Goal: Check status: Check status

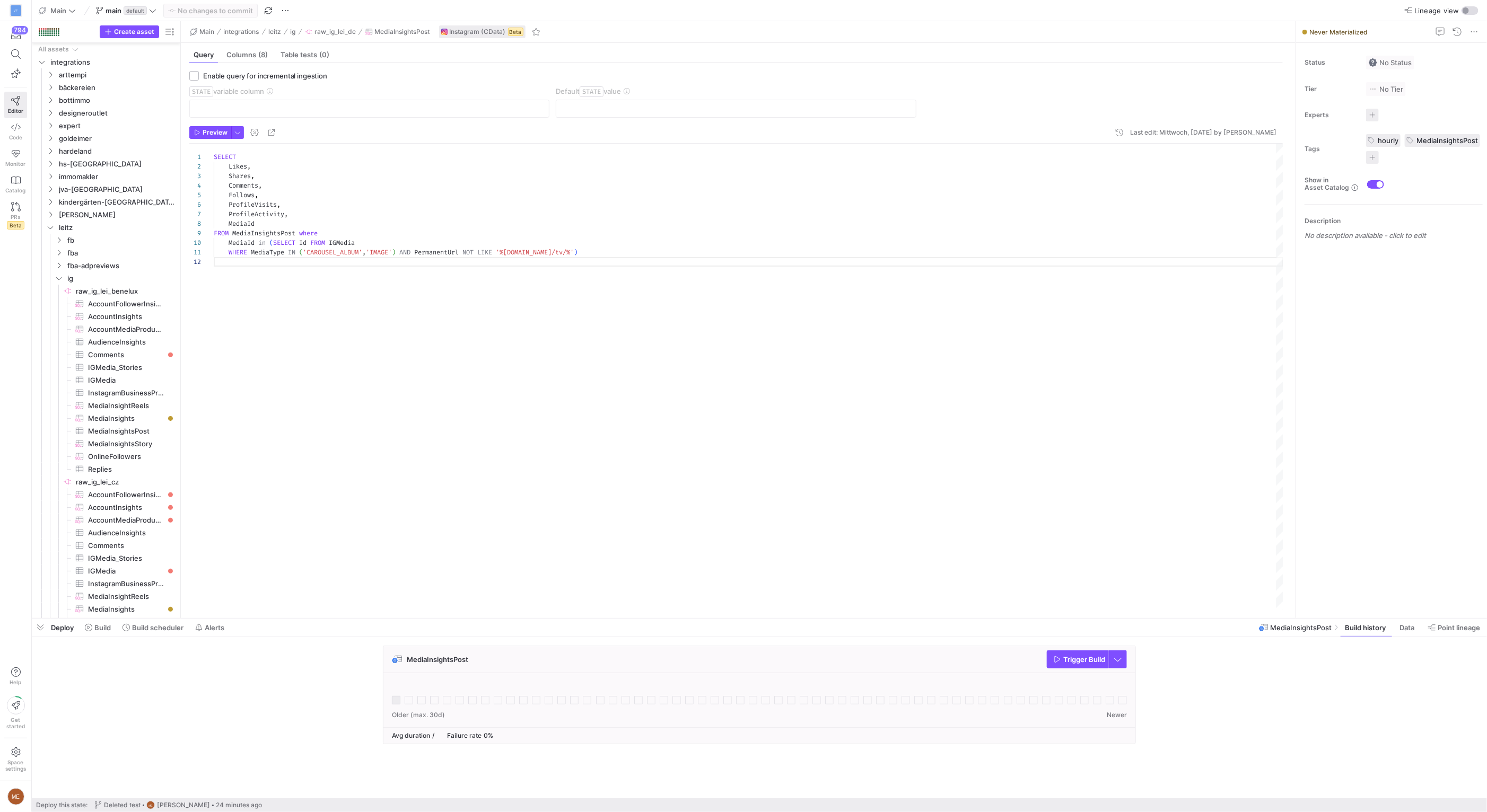
scroll to position [9, 0]
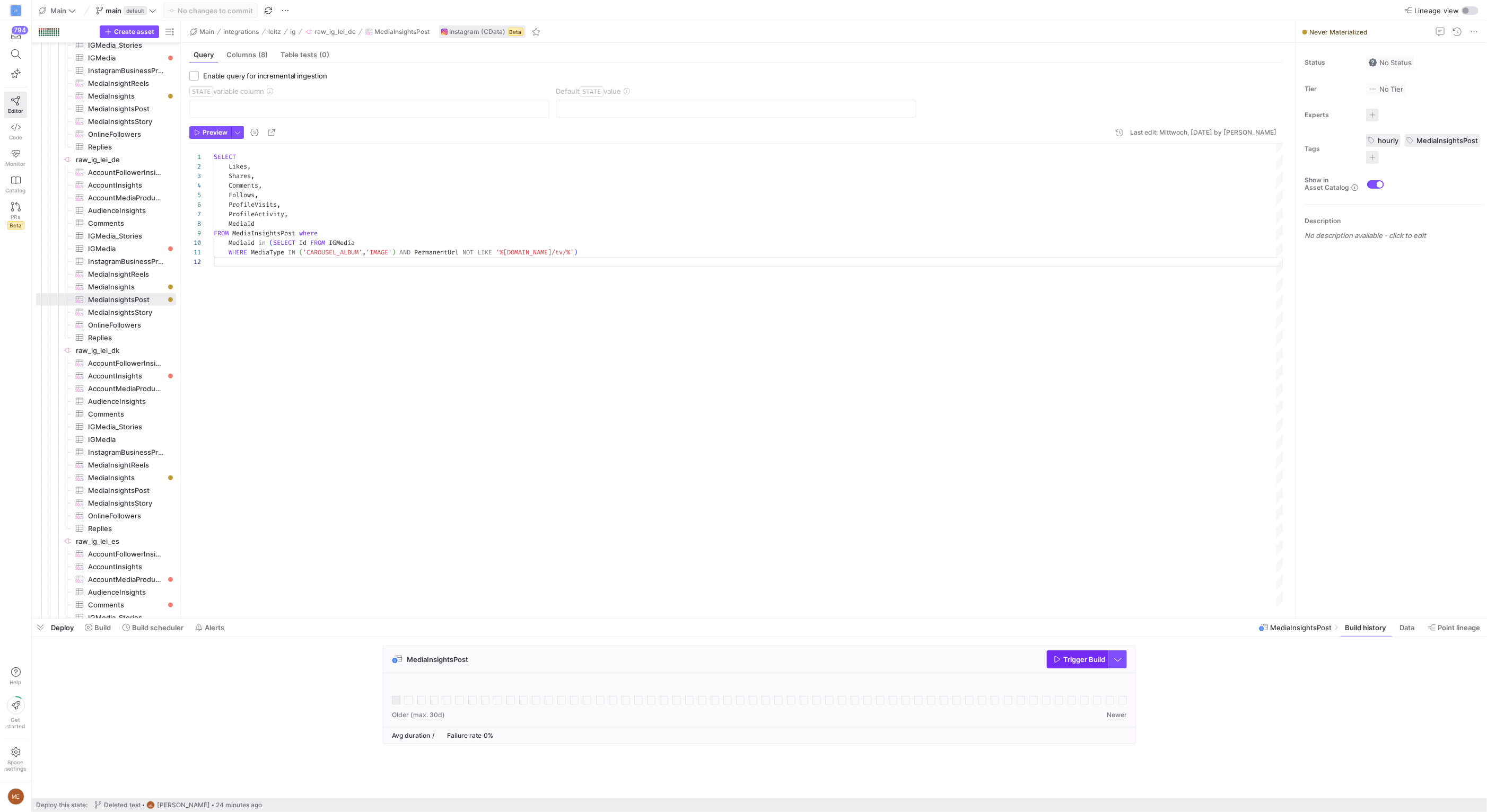
click at [1086, 666] on span "button" at bounding box center [1077, 659] width 61 height 17
click at [88, 633] on span at bounding box center [97, 627] width 34 height 17
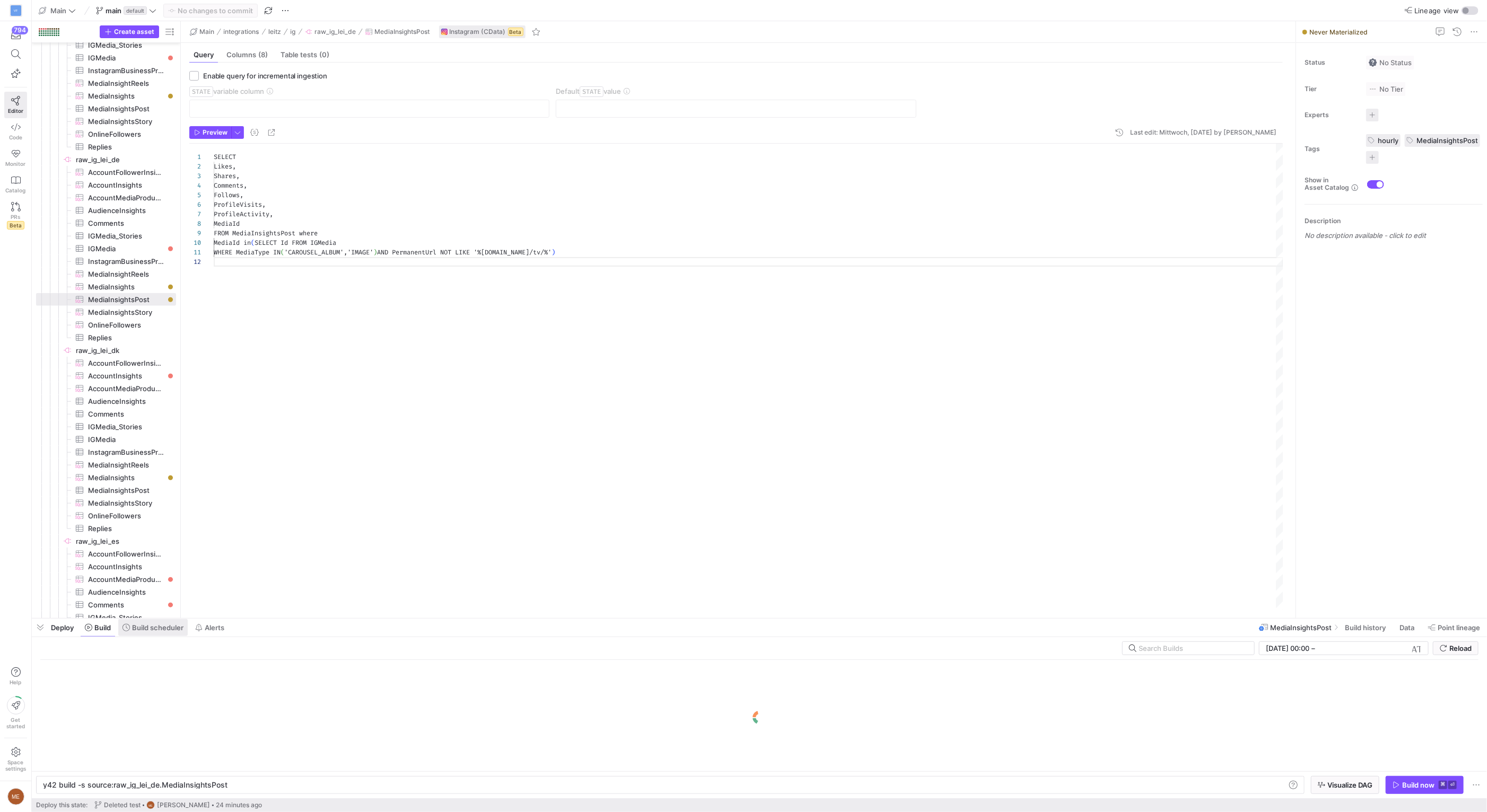
scroll to position [0, 182]
click at [150, 631] on span at bounding box center [153, 627] width 69 height 17
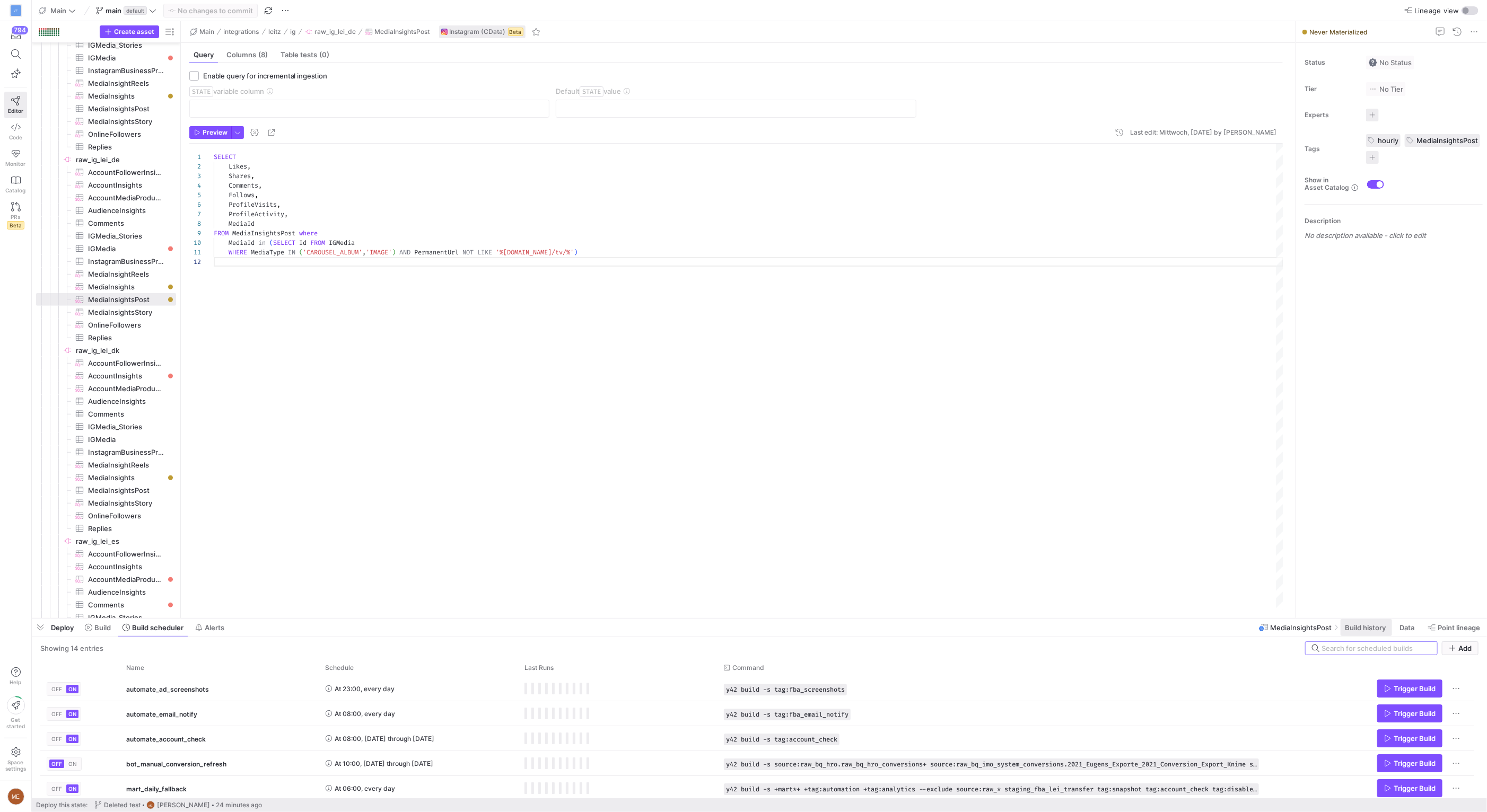
click at [1371, 630] on span "Build history" at bounding box center [1365, 627] width 41 height 8
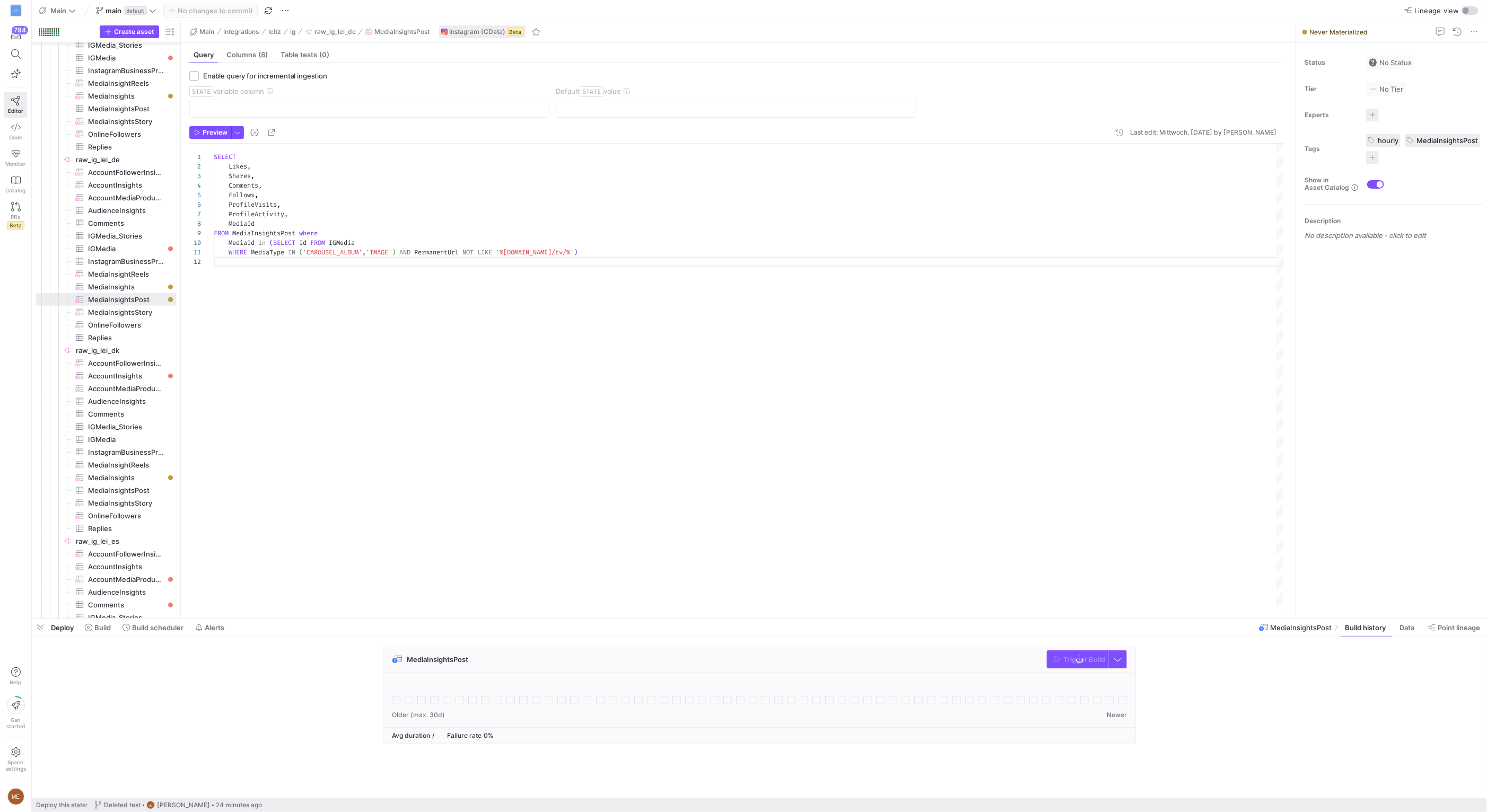
click at [267, 726] on div "MediaInsightsPost Trigger Build" at bounding box center [756, 698] width 1451 height 105
